Goal: Task Accomplishment & Management: Manage account settings

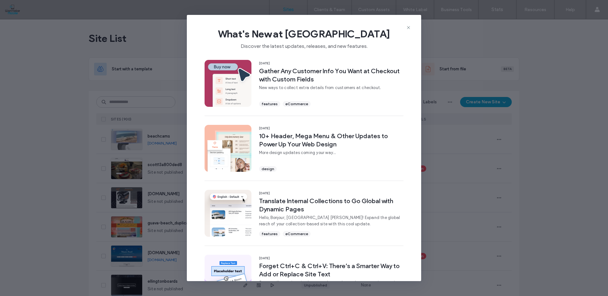
click at [407, 27] on icon at bounding box center [408, 27] width 5 height 5
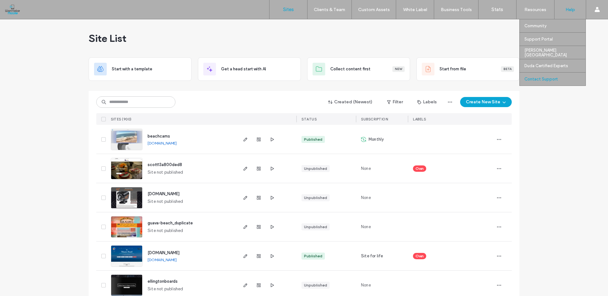
click at [550, 82] on div "Contact Support" at bounding box center [555, 79] width 61 height 13
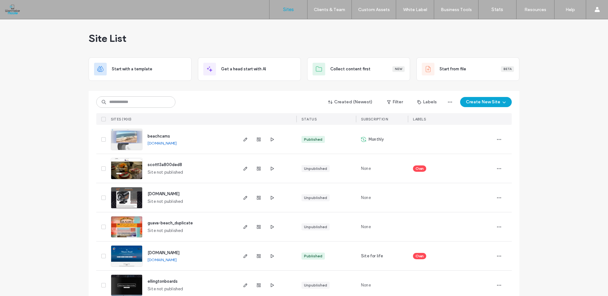
click at [121, 250] on img at bounding box center [126, 267] width 31 height 43
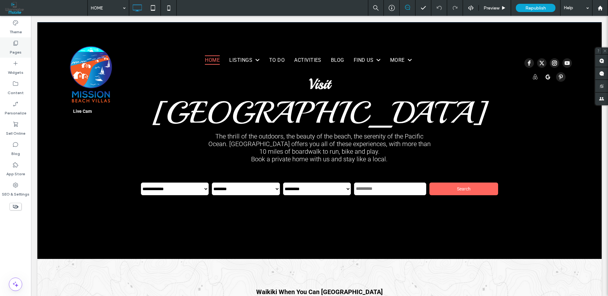
click at [17, 49] on label "Pages" at bounding box center [16, 50] width 12 height 9
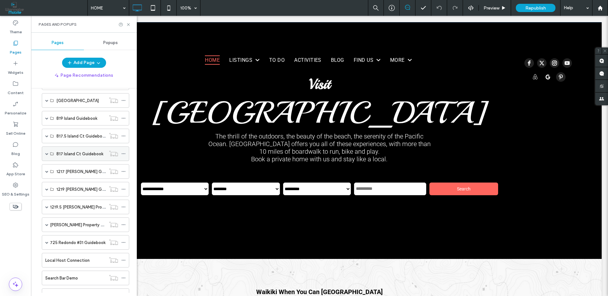
scroll to position [662, 0]
click at [48, 154] on span at bounding box center [46, 153] width 3 height 3
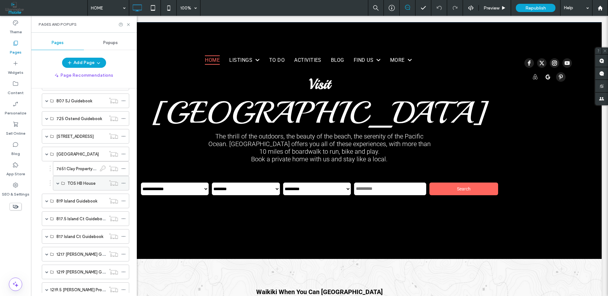
click at [59, 183] on span at bounding box center [57, 183] width 3 height 3
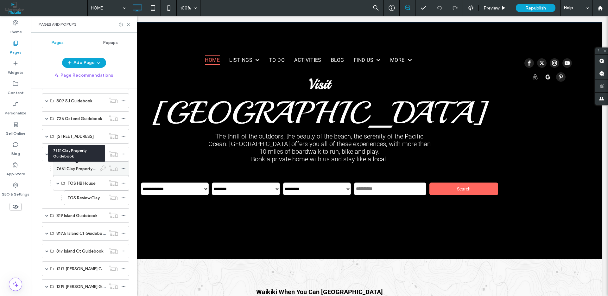
click at [76, 169] on label "7651 Clay Property Guidebook" at bounding box center [85, 168] width 58 height 11
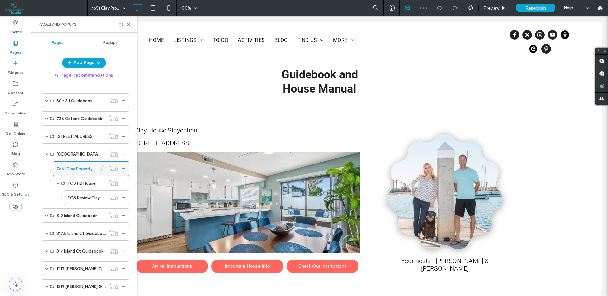
click at [124, 169] on icon at bounding box center [123, 168] width 4 height 4
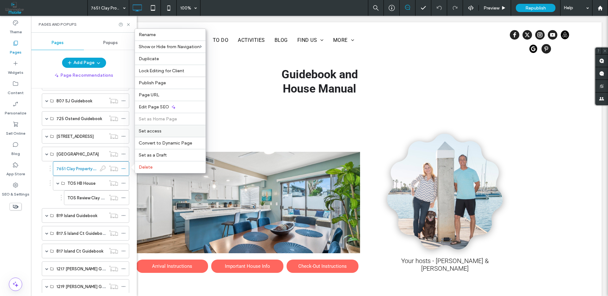
click at [156, 130] on span "Set access" at bounding box center [150, 130] width 23 height 5
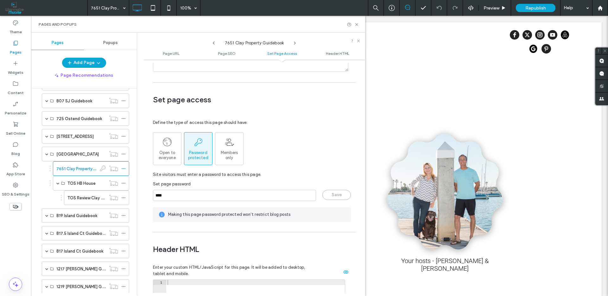
scroll to position [477, 0]
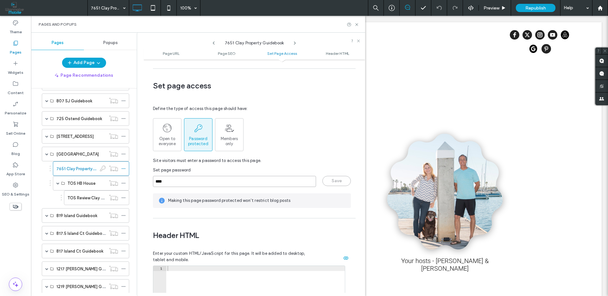
click at [221, 176] on input "****" at bounding box center [234, 181] width 163 height 11
click at [331, 176] on div "Save" at bounding box center [252, 181] width 198 height 11
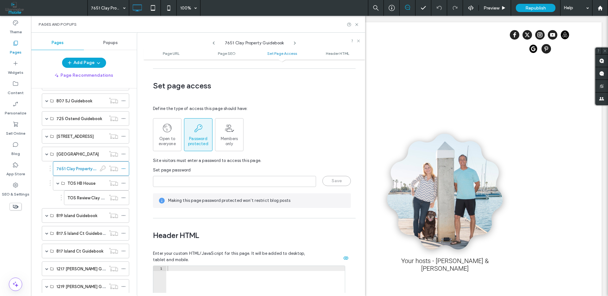
click at [331, 176] on div "Save" at bounding box center [252, 181] width 198 height 11
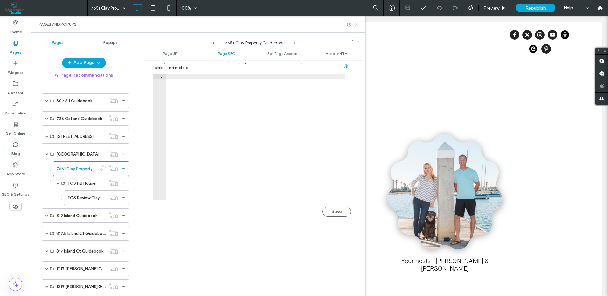
scroll to position [689, 0]
click at [335, 186] on button "Save" at bounding box center [337, 191] width 29 height 10
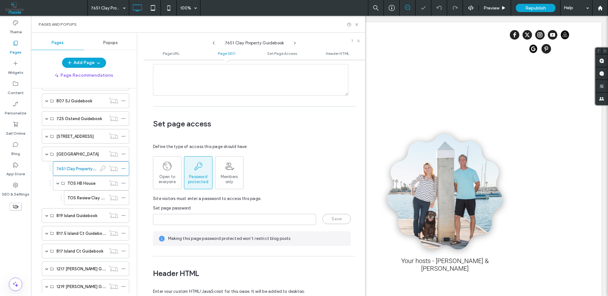
scroll to position [121, 0]
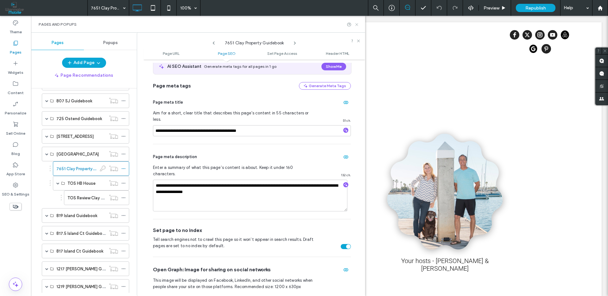
click at [358, 26] on icon at bounding box center [357, 24] width 5 height 5
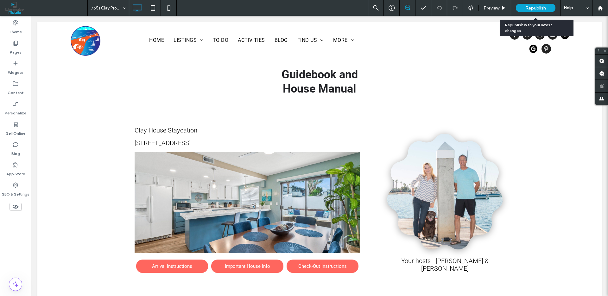
click at [533, 7] on span "Republish" at bounding box center [536, 7] width 21 height 5
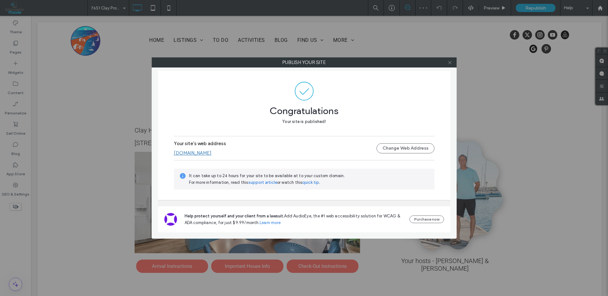
click at [452, 64] on icon at bounding box center [450, 62] width 5 height 5
